Goal: Task Accomplishment & Management: Complete application form

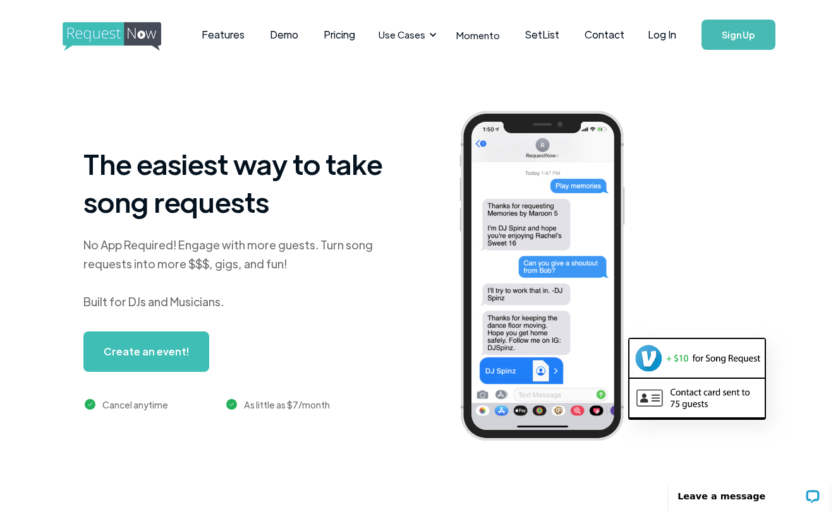
click at [663, 239] on div at bounding box center [600, 278] width 310 height 352
click at [714, 37] on link "Sign Up" at bounding box center [738, 35] width 74 height 30
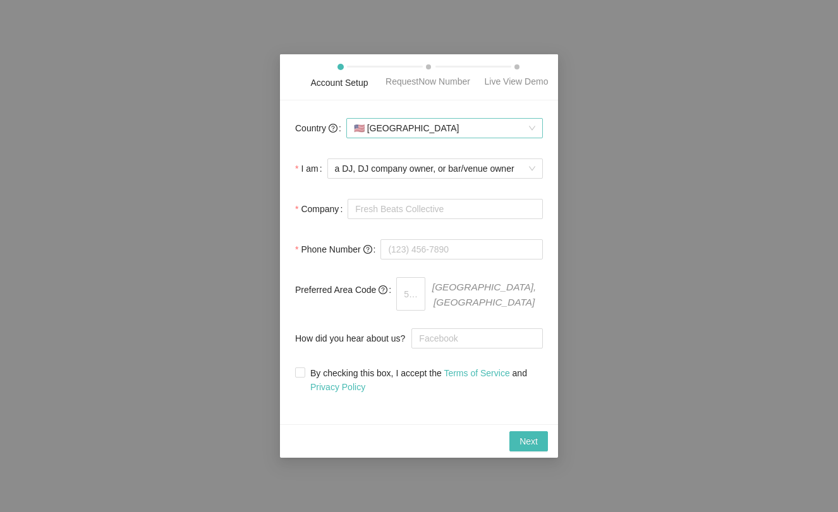
click at [530, 138] on span "🇺🇸 [GEOGRAPHIC_DATA]" at bounding box center [444, 128] width 181 height 19
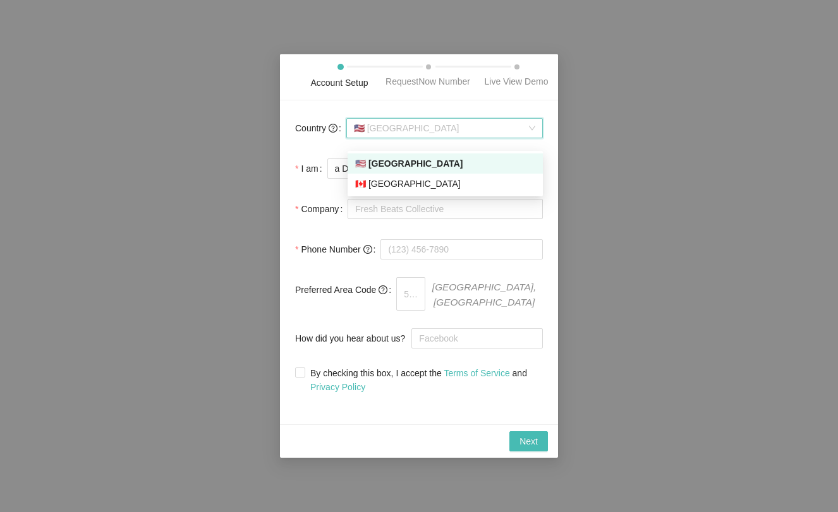
click at [497, 164] on div "🇺🇸 [GEOGRAPHIC_DATA]" at bounding box center [445, 164] width 180 height 14
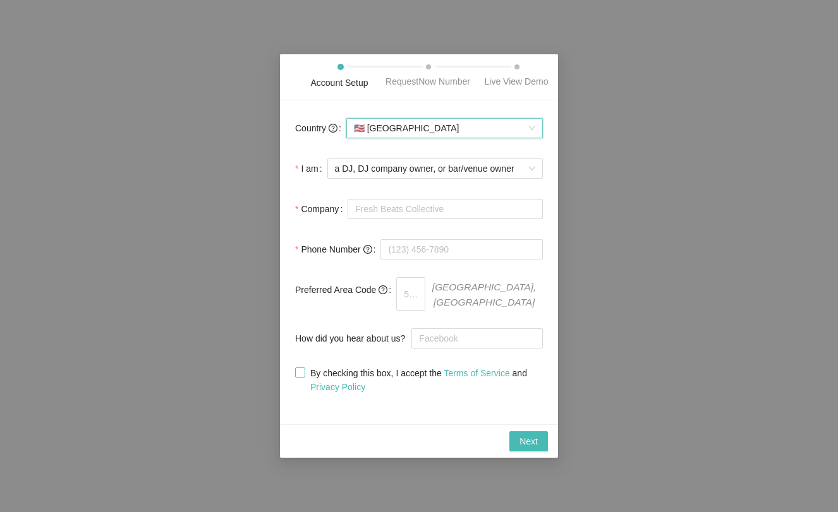
click at [299, 373] on input "By checking this box, I accept the Terms of Service and Privacy Policy" at bounding box center [299, 372] width 9 height 9
checkbox input "true"
click at [521, 445] on span "Next" at bounding box center [528, 442] width 18 height 14
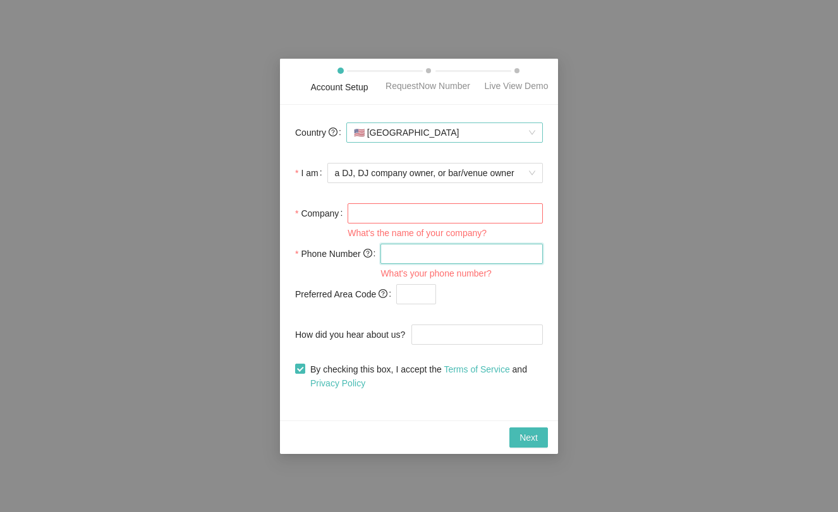
click at [528, 141] on span "🇺🇸 [GEOGRAPHIC_DATA]" at bounding box center [444, 132] width 181 height 19
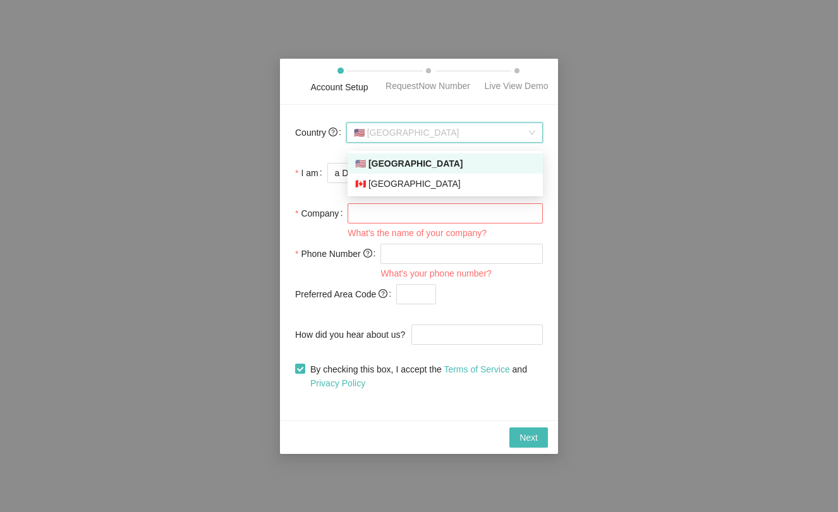
click at [528, 141] on span "🇺🇸 [GEOGRAPHIC_DATA]" at bounding box center [444, 132] width 181 height 19
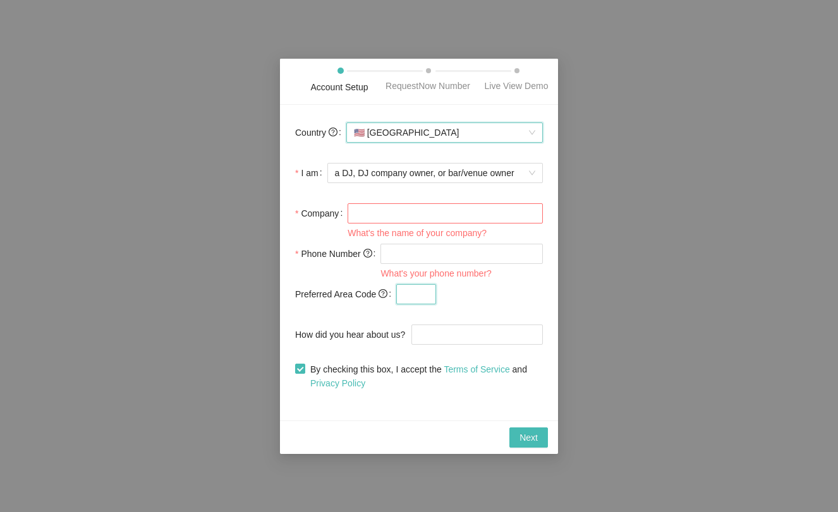
click at [413, 300] on input "text" at bounding box center [416, 294] width 40 height 20
click at [389, 222] on input "Company" at bounding box center [445, 213] width 195 height 20
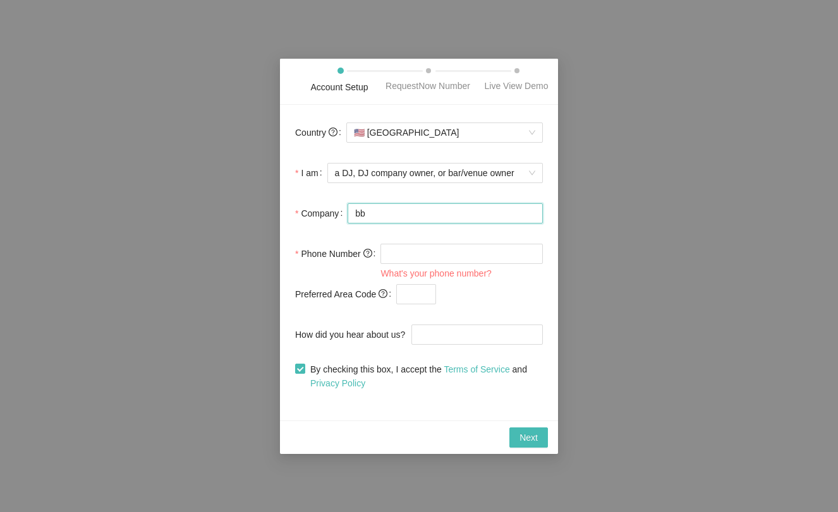
type input "b"
type input "[PERSON_NAME]"
click at [479, 329] on div at bounding box center [476, 334] width 131 height 25
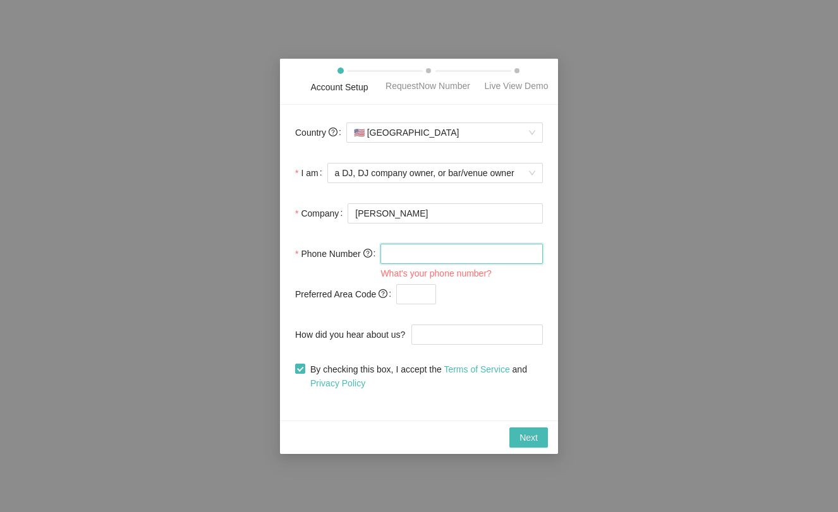
click at [415, 264] on input "tel" at bounding box center [461, 254] width 162 height 20
click at [522, 437] on span "Next" at bounding box center [528, 438] width 18 height 14
click at [396, 259] on input "tel" at bounding box center [461, 254] width 162 height 20
click at [530, 260] on input "tel" at bounding box center [461, 254] width 162 height 20
click at [432, 262] on input "tel" at bounding box center [461, 254] width 162 height 20
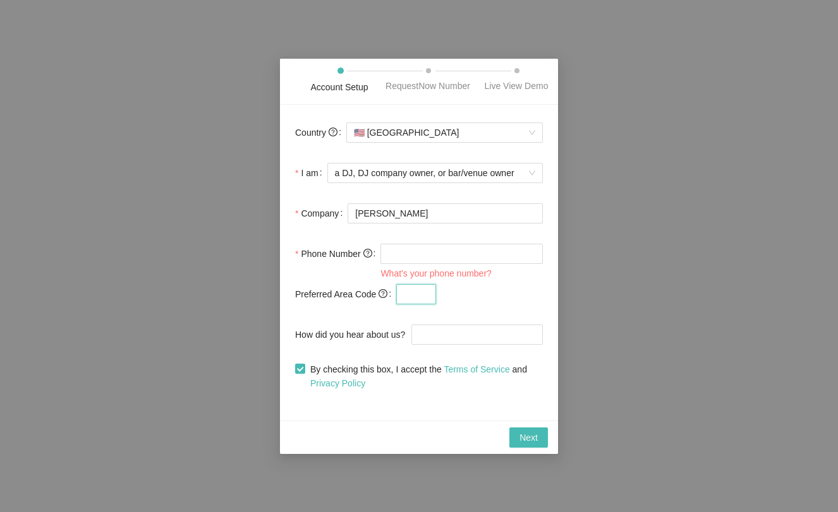
click at [421, 302] on input "text" at bounding box center [416, 294] width 40 height 20
type input "+1"
click at [409, 264] on input "tel" at bounding box center [461, 254] width 162 height 20
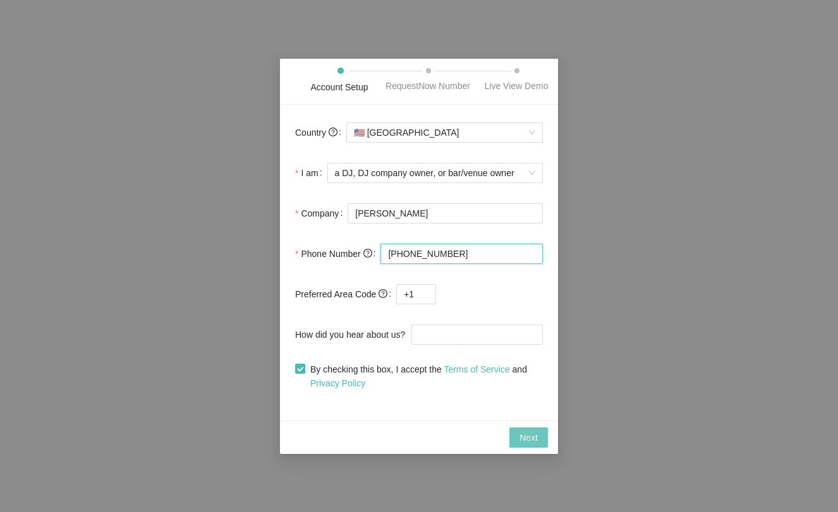
type input "[PHONE_NUMBER]"
click at [524, 444] on span "Next" at bounding box center [528, 438] width 18 height 14
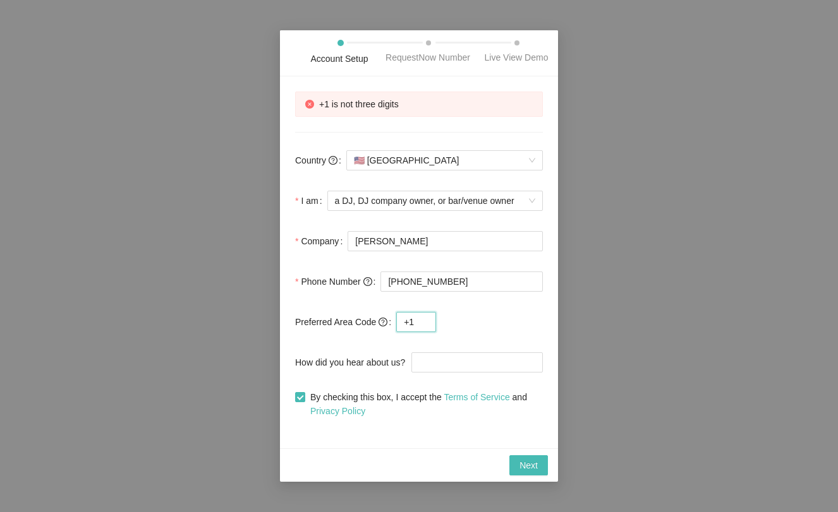
click at [423, 330] on input "+1" at bounding box center [416, 322] width 40 height 20
type input "+"
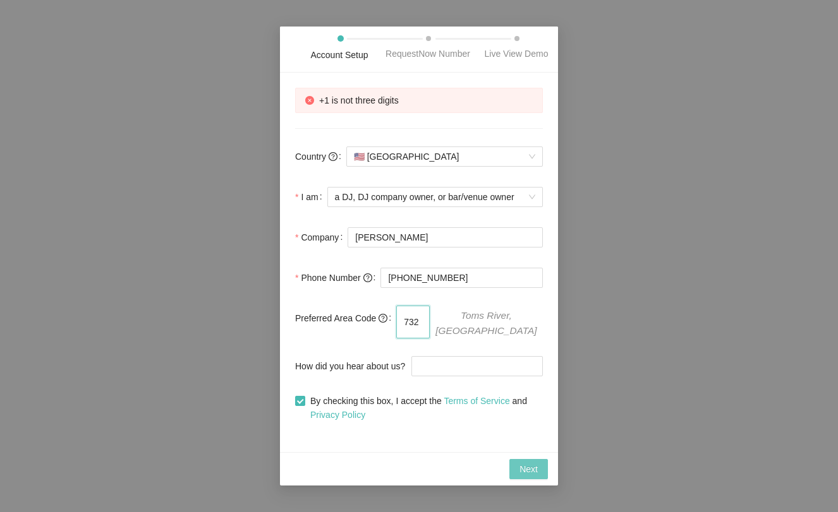
type input "732"
click at [529, 474] on span "Next" at bounding box center [528, 470] width 18 height 14
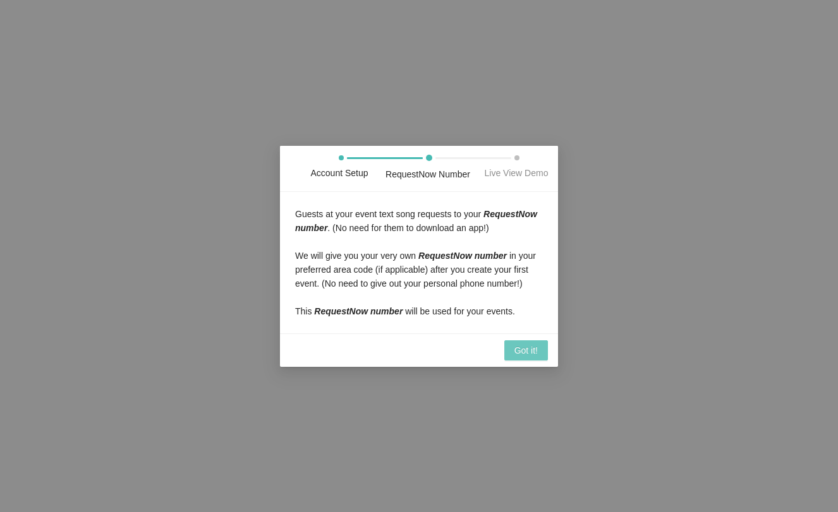
click at [526, 358] on span "Got it!" at bounding box center [525, 351] width 23 height 14
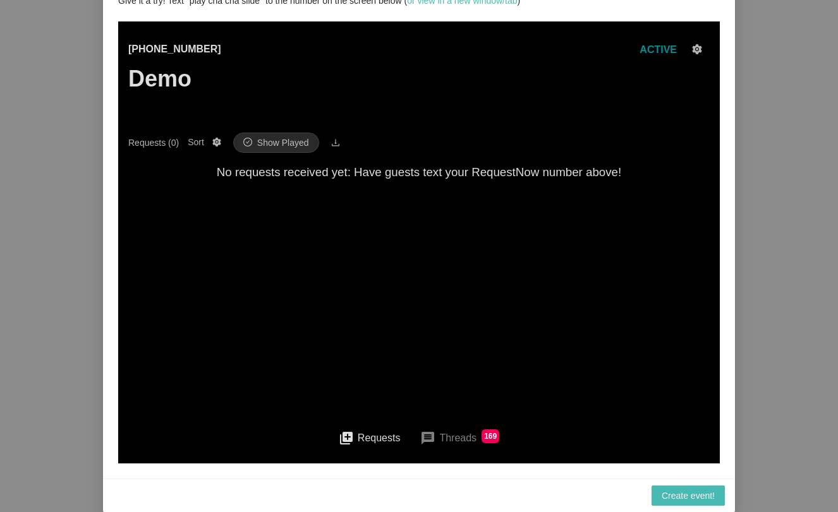
scroll to position [108, 0]
click at [382, 436] on button "queue Requests" at bounding box center [370, 438] width 82 height 28
click at [379, 443] on button "queue Requests" at bounding box center [370, 438] width 82 height 28
click at [806, 97] on div "Account Setup RequestNow Number Live View Demo You will see all your guests' so…" at bounding box center [419, 256] width 838 height 512
